Goal: Navigation & Orientation: Find specific page/section

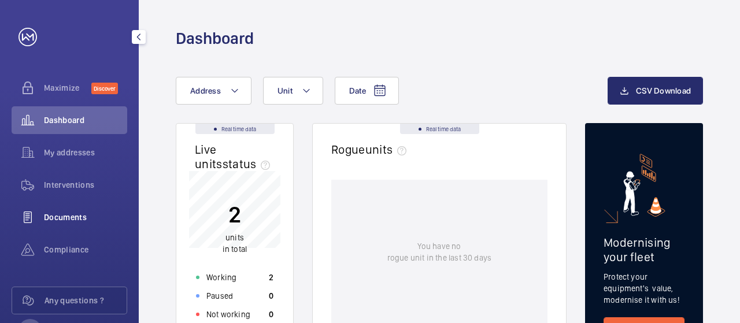
click at [72, 214] on span "Documents" at bounding box center [85, 217] width 83 height 12
